Goal: Information Seeking & Learning: Learn about a topic

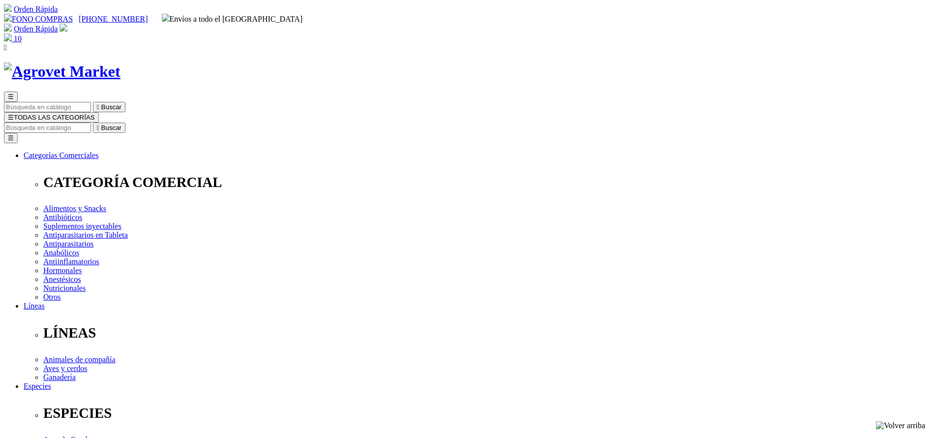
click at [91, 123] on input "Buscar" at bounding box center [47, 128] width 87 height 10
type input "florfe"
click at [93, 123] on button " Buscar" at bounding box center [109, 128] width 32 height 10
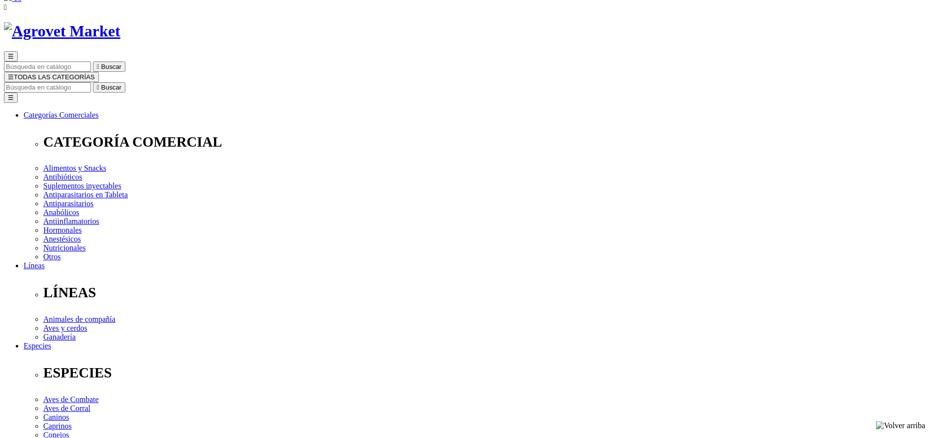
scroll to position [295, 0]
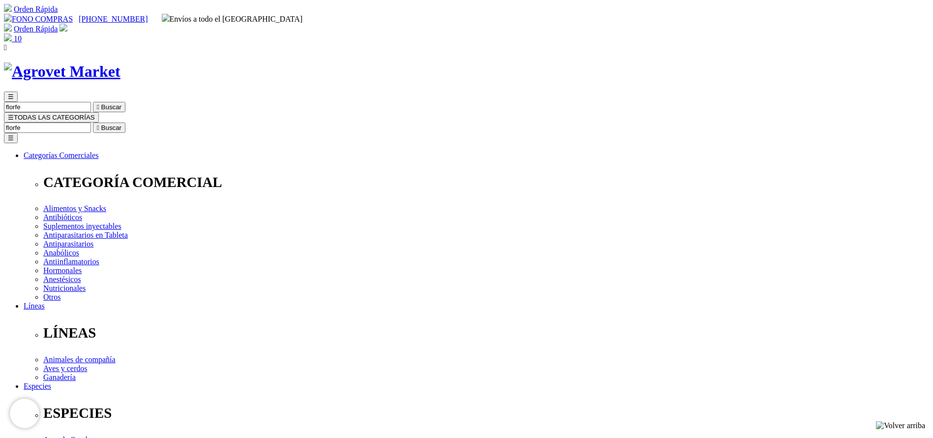
click at [91, 123] on input "Buscar" at bounding box center [47, 128] width 87 height 10
type input "facto"
click at [93, 123] on button " Buscar" at bounding box center [109, 128] width 32 height 10
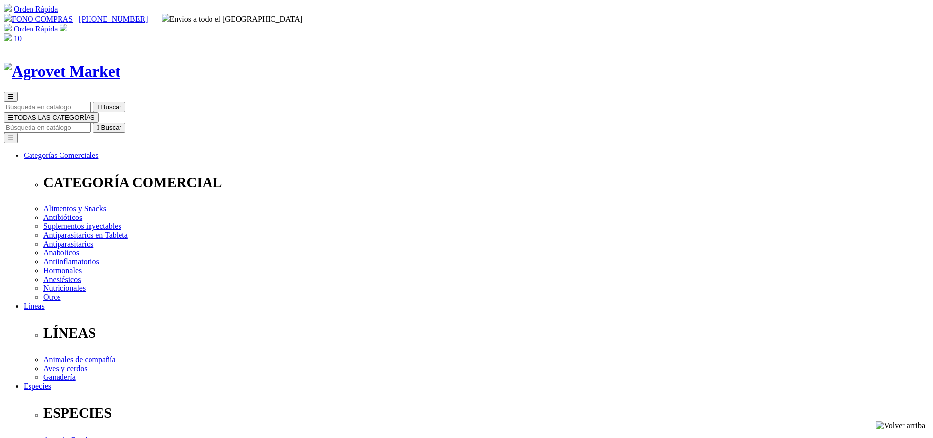
drag, startPoint x: 0, startPoint y: 0, endPoint x: 537, endPoint y: 128, distance: 552.3
click at [91, 123] on input "Buscar" at bounding box center [47, 128] width 87 height 10
type input "butaq"
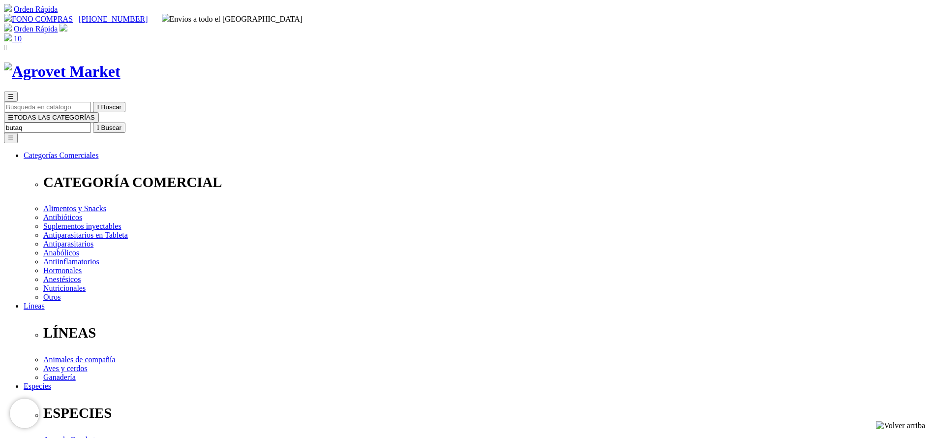
click at [93, 123] on button " Buscar" at bounding box center [109, 128] width 32 height 10
click at [91, 123] on input "butaq" at bounding box center [47, 128] width 87 height 10
type input "bovim"
click at [93, 123] on button " Buscar" at bounding box center [109, 128] width 32 height 10
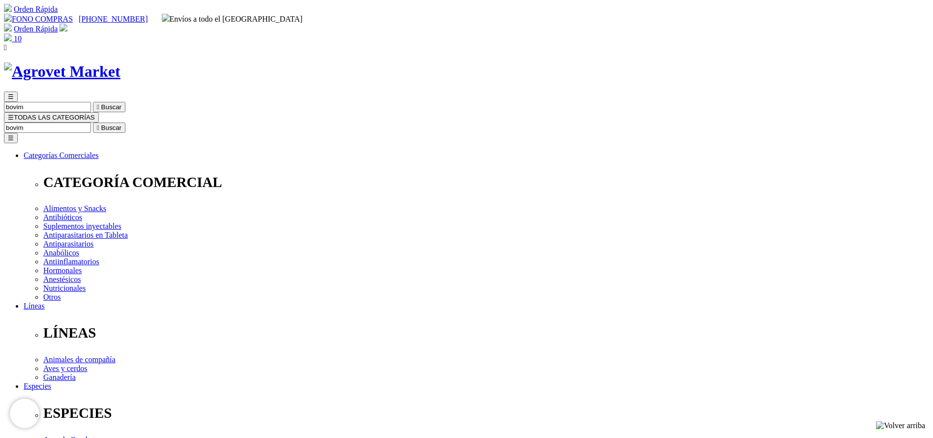
copy div "Bovimec®"
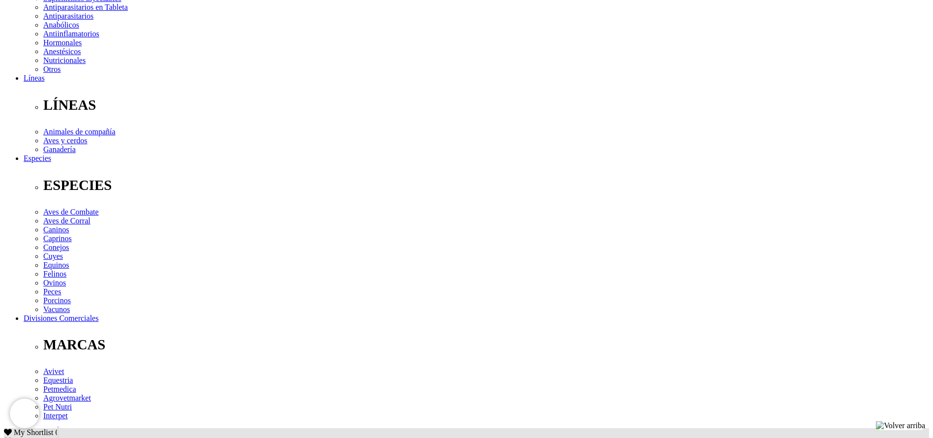
scroll to position [295, 0]
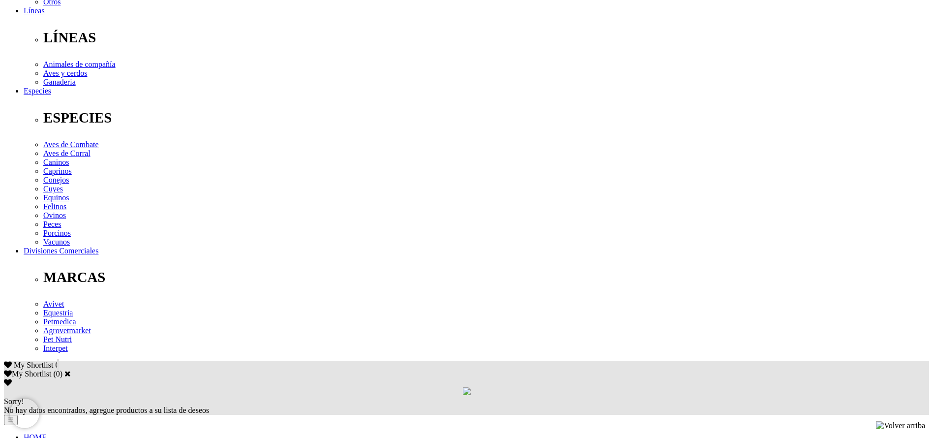
copy div "Tratamiento y control de parásitos internos (nematodos gastrointestinales,pulmo…"
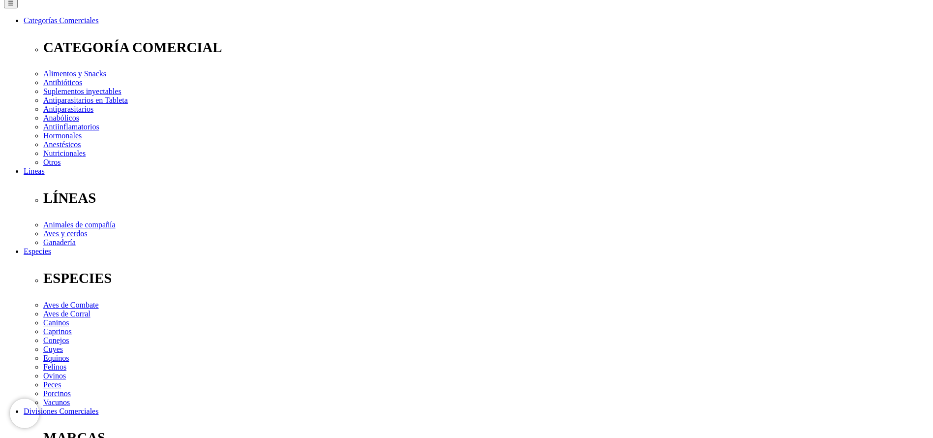
scroll to position [0, 0]
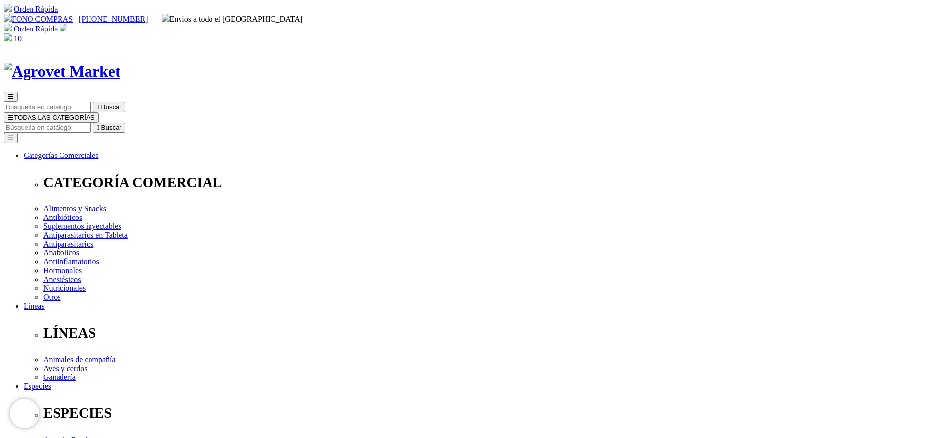
click at [91, 123] on input "Buscar" at bounding box center [47, 128] width 87 height 10
type input "vicbac"
click at [149, 123] on button " Buscar" at bounding box center [165, 128] width 32 height 10
click at [91, 123] on input "vicbac" at bounding box center [47, 128] width 87 height 10
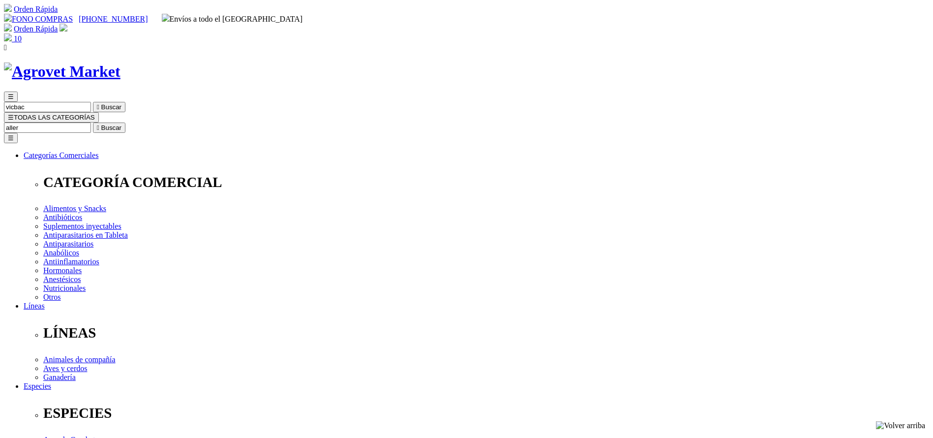
type input "aller"
click at [93, 123] on button " Buscar" at bounding box center [109, 128] width 32 height 10
